Goal: Find specific page/section: Find specific page/section

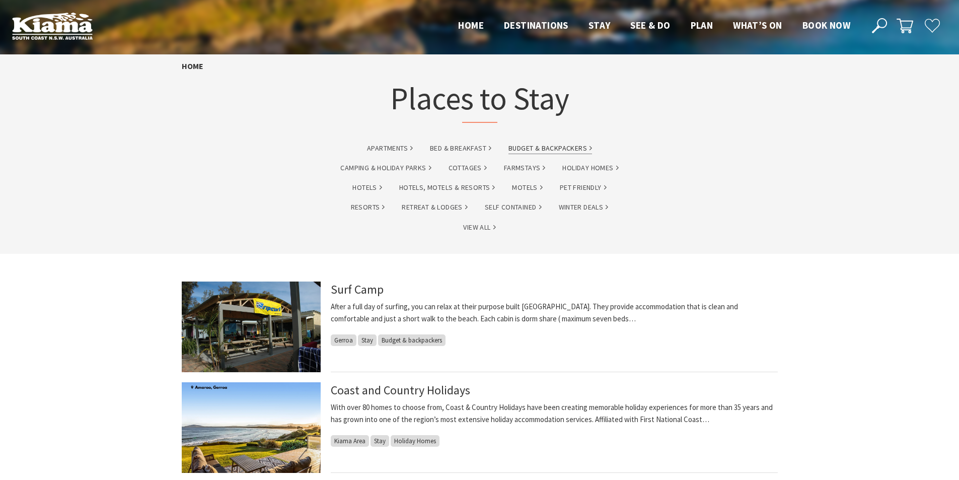
click at [540, 147] on link "Budget & backpackers" at bounding box center [551, 149] width 84 height 12
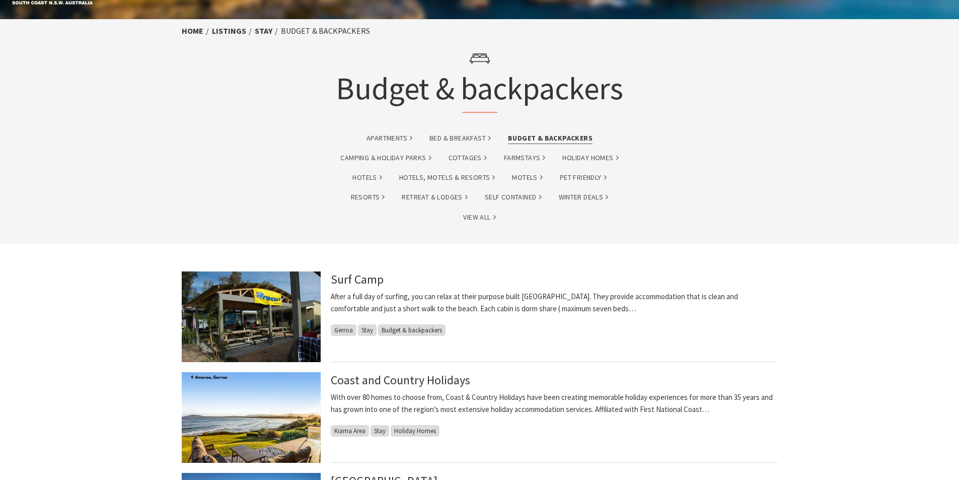
scroll to position [33, 0]
